Goal: Task Accomplishment & Management: Use online tool/utility

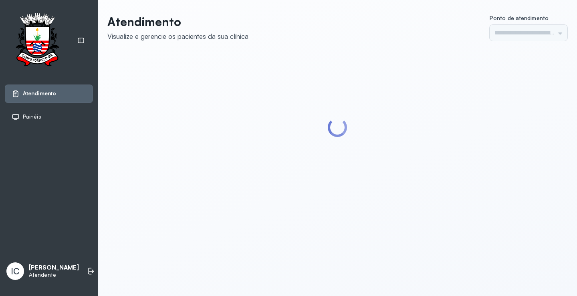
type input "*********"
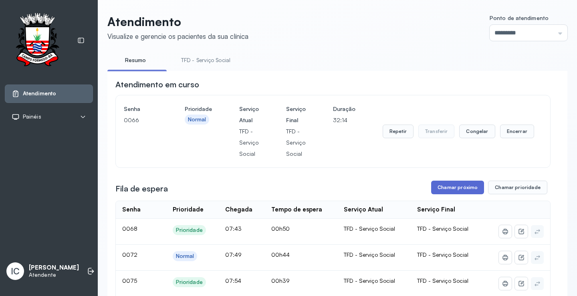
click at [455, 190] on button "Chamar próximo" at bounding box center [457, 188] width 53 height 14
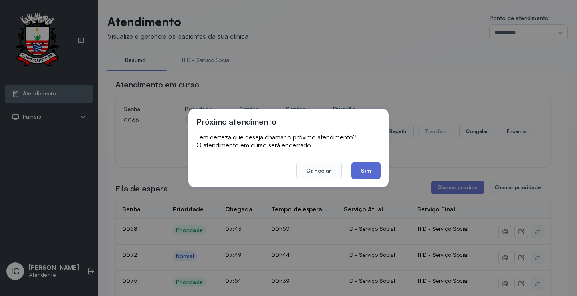
click at [366, 171] on button "Sim" at bounding box center [366, 171] width 29 height 18
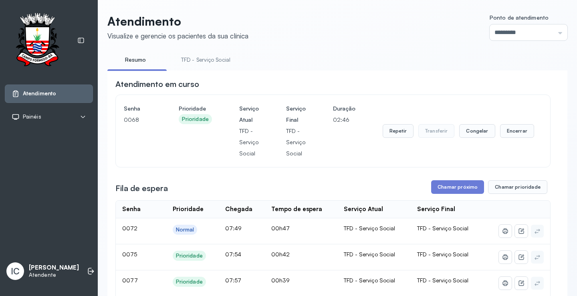
scroll to position [40, 0]
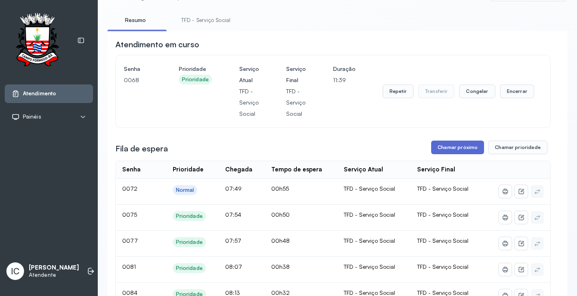
click at [465, 149] on button "Chamar próximo" at bounding box center [457, 148] width 53 height 14
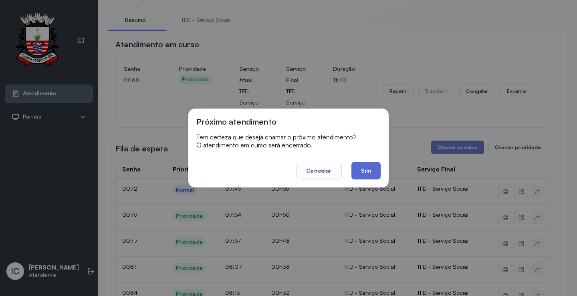
click at [374, 172] on button "Sim" at bounding box center [366, 171] width 29 height 18
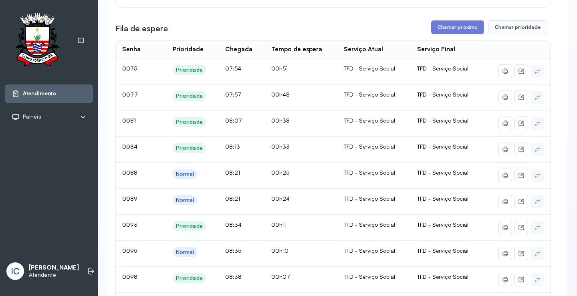
scroll to position [120, 0]
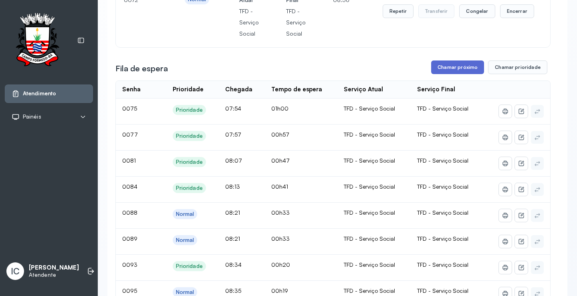
click at [435, 73] on button "Chamar próximo" at bounding box center [457, 68] width 53 height 14
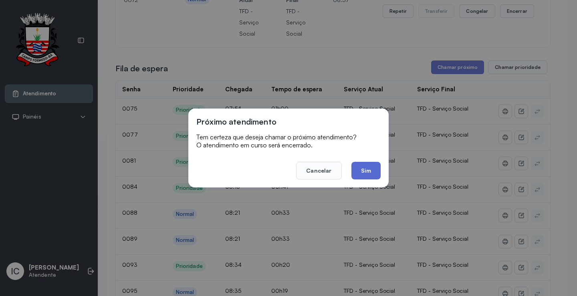
click at [362, 172] on button "Sim" at bounding box center [366, 171] width 29 height 18
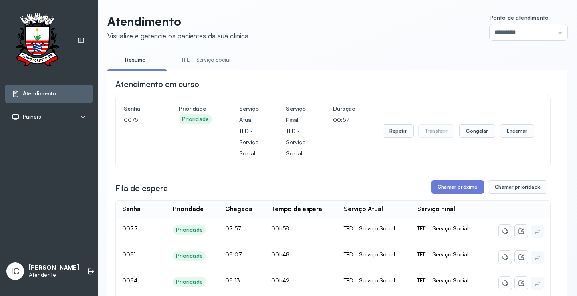
scroll to position [126, 0]
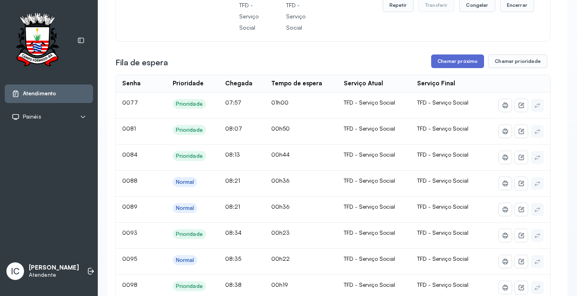
click at [459, 60] on button "Chamar próximo" at bounding box center [457, 62] width 53 height 14
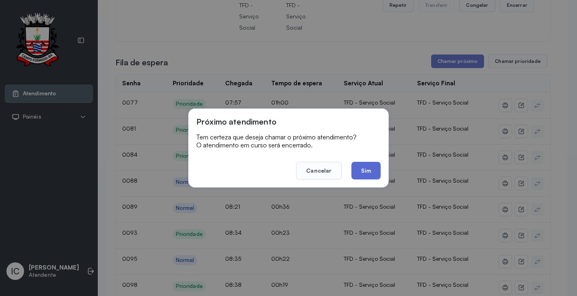
click at [372, 167] on button "Sim" at bounding box center [366, 171] width 29 height 18
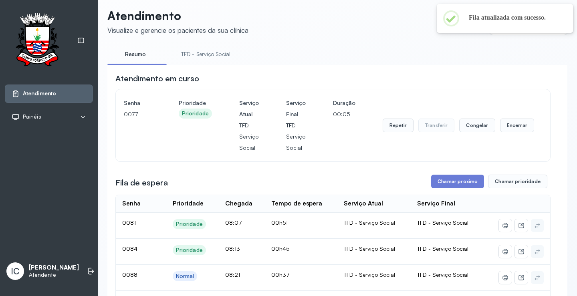
scroll to position [0, 0]
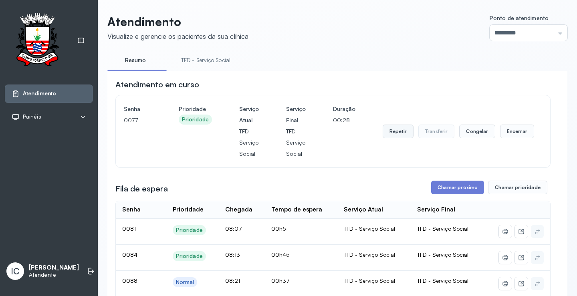
click at [394, 137] on button "Repetir" at bounding box center [398, 132] width 31 height 14
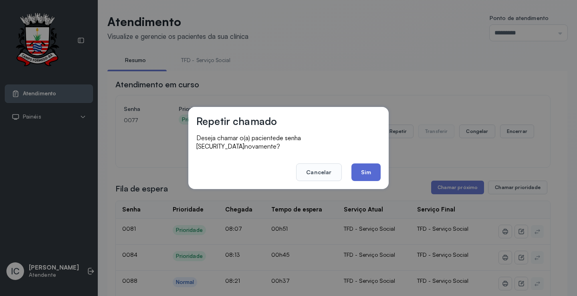
click at [366, 168] on button "Sim" at bounding box center [366, 173] width 29 height 18
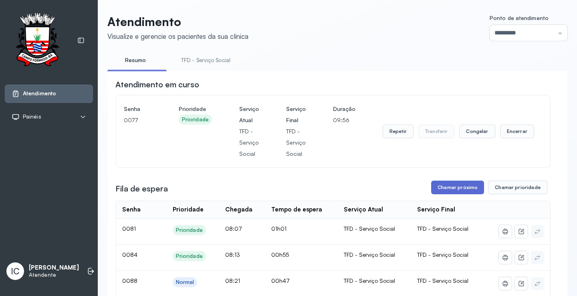
click at [456, 191] on button "Chamar próximo" at bounding box center [457, 188] width 53 height 14
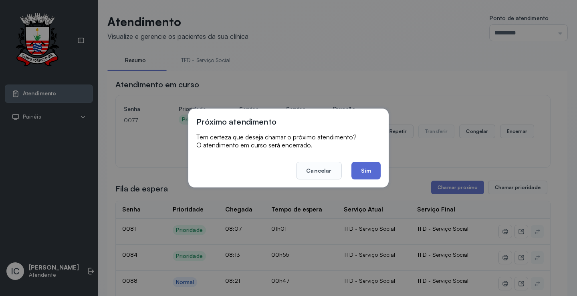
click at [366, 172] on button "Sim" at bounding box center [366, 171] width 29 height 18
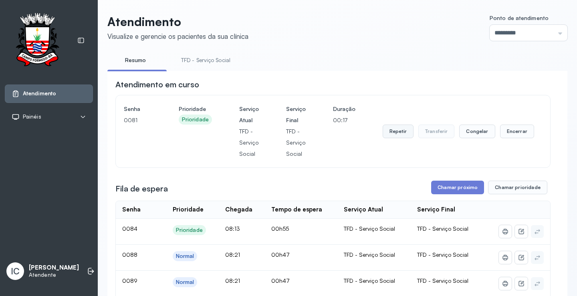
click at [387, 138] on button "Repetir" at bounding box center [398, 132] width 31 height 14
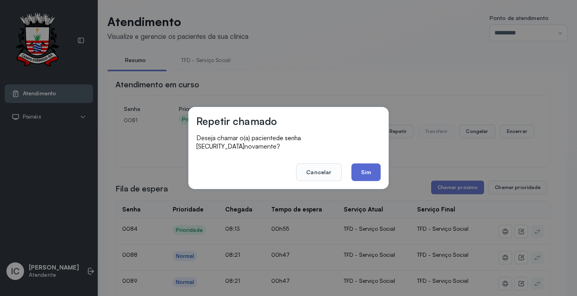
click at [362, 172] on button "Sim" at bounding box center [366, 173] width 29 height 18
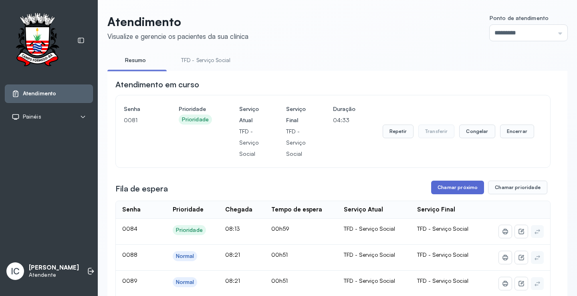
click at [451, 190] on button "Chamar próximo" at bounding box center [457, 188] width 53 height 14
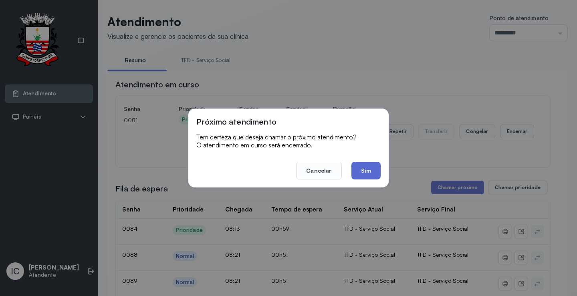
click at [372, 167] on button "Sim" at bounding box center [366, 171] width 29 height 18
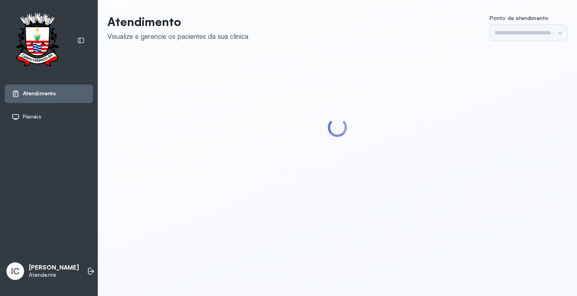
type input "*********"
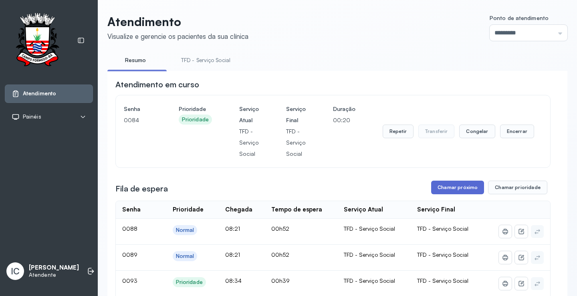
click at [457, 189] on button "Chamar próximo" at bounding box center [457, 188] width 53 height 14
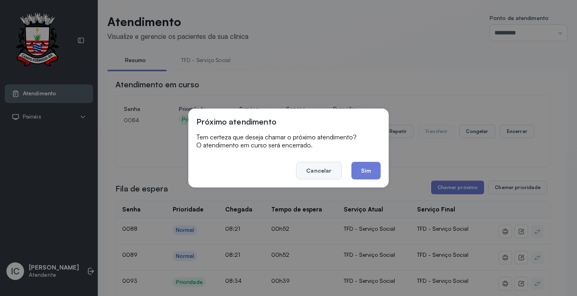
click at [320, 172] on button "Cancelar" at bounding box center [318, 171] width 45 height 18
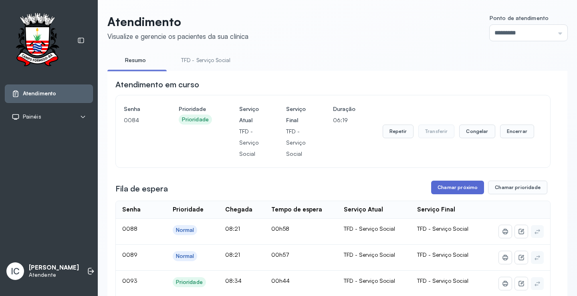
click at [471, 188] on button "Chamar próximo" at bounding box center [457, 188] width 53 height 14
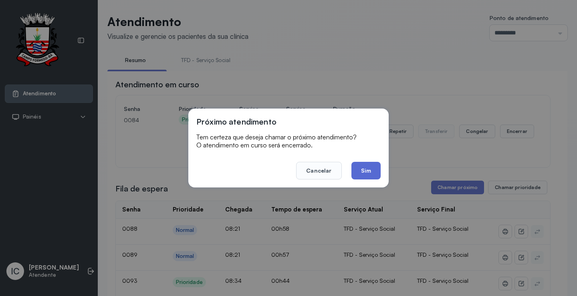
click at [362, 172] on button "Sim" at bounding box center [366, 171] width 29 height 18
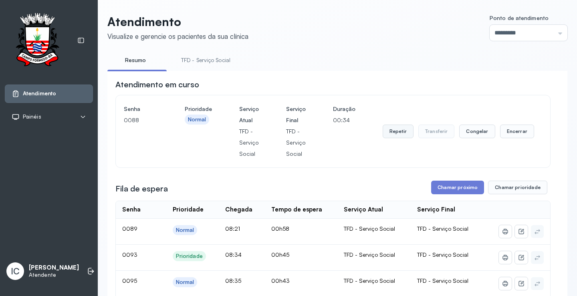
click at [393, 134] on button "Repetir" at bounding box center [398, 132] width 31 height 14
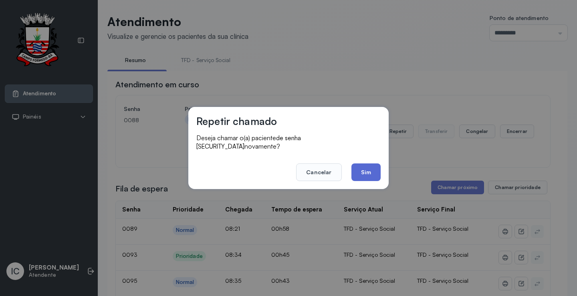
click at [372, 170] on button "Sim" at bounding box center [366, 173] width 29 height 18
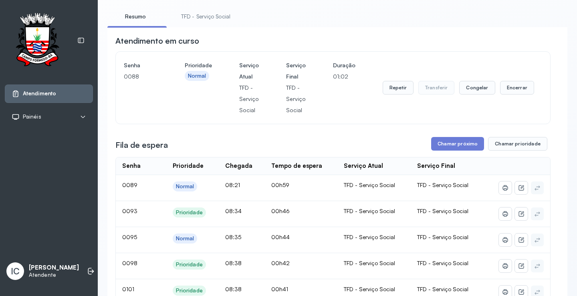
scroll to position [33, 0]
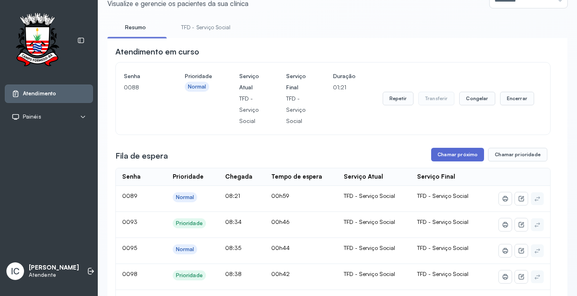
click at [467, 158] on button "Chamar próximo" at bounding box center [457, 155] width 53 height 14
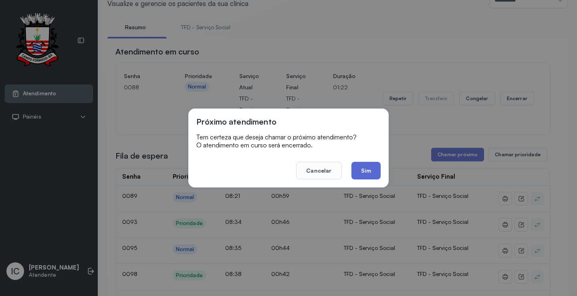
click at [374, 172] on button "Sim" at bounding box center [366, 171] width 29 height 18
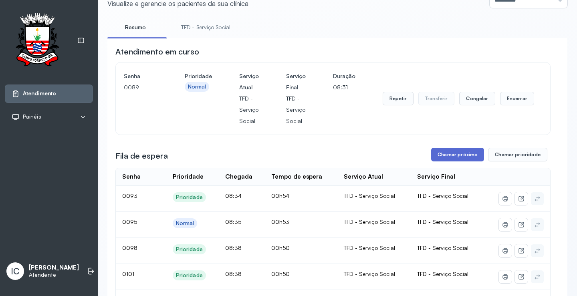
click at [461, 156] on button "Chamar próximo" at bounding box center [457, 155] width 53 height 14
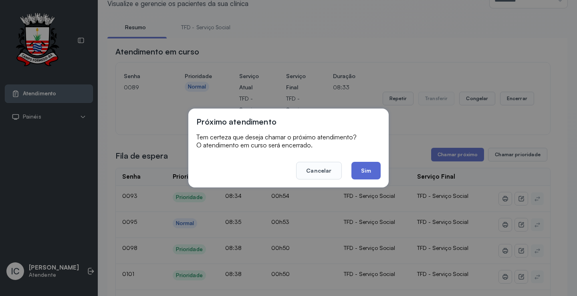
click at [370, 178] on button "Sim" at bounding box center [366, 171] width 29 height 18
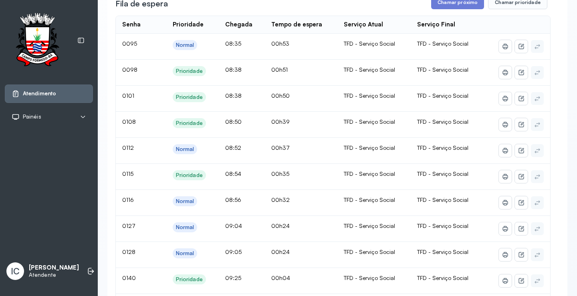
scroll to position [171, 0]
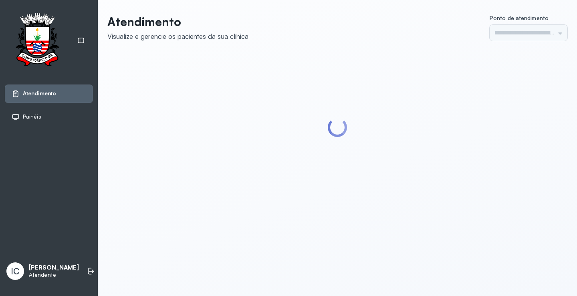
type input "*********"
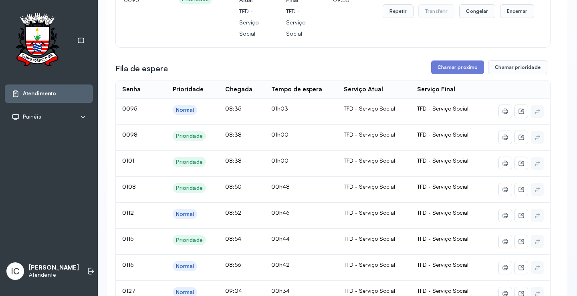
scroll to position [80, 0]
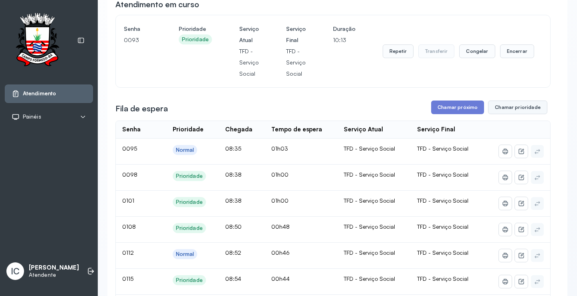
click at [528, 110] on button "Chamar prioridade" at bounding box center [517, 108] width 59 height 14
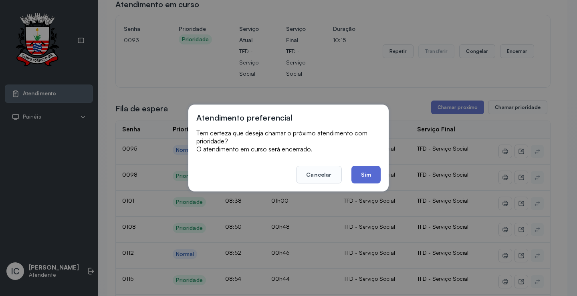
click at [370, 178] on button "Sim" at bounding box center [366, 175] width 29 height 18
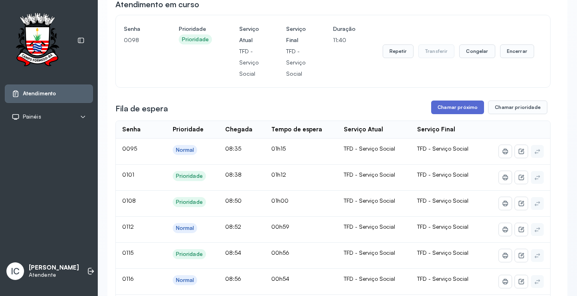
click at [465, 111] on button "Chamar próximo" at bounding box center [457, 108] width 53 height 14
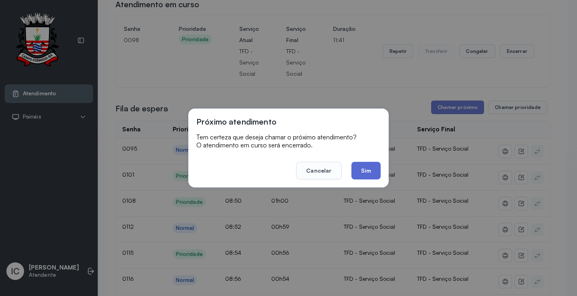
click at [377, 174] on button "Sim" at bounding box center [366, 171] width 29 height 18
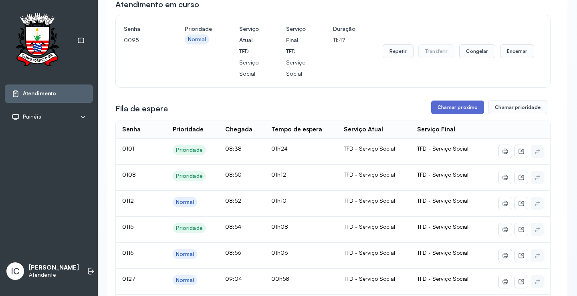
click at [464, 108] on button "Chamar próximo" at bounding box center [457, 108] width 53 height 14
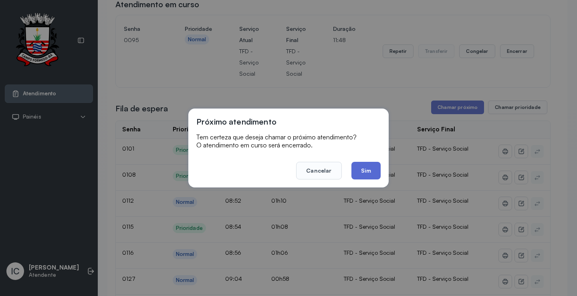
click at [367, 172] on button "Sim" at bounding box center [366, 171] width 29 height 18
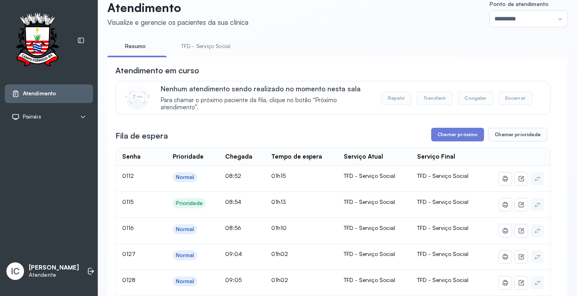
scroll to position [0, 0]
